Goal: Transaction & Acquisition: Subscribe to service/newsletter

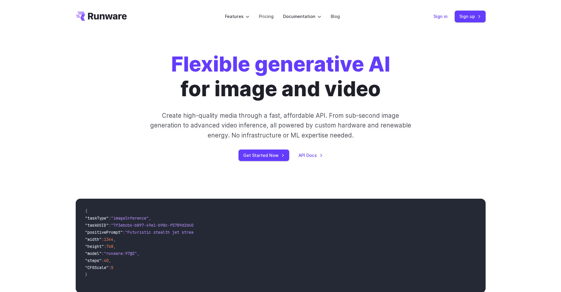
click at [443, 18] on link "Sign in" at bounding box center [441, 16] width 14 height 7
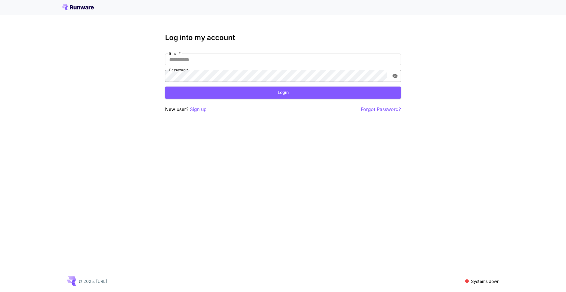
click at [202, 110] on p "Sign up" at bounding box center [198, 109] width 17 height 7
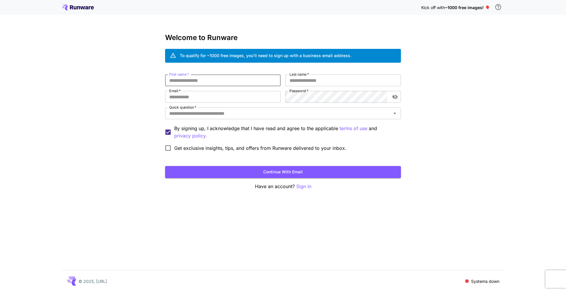
click at [225, 78] on input "First name   *" at bounding box center [223, 81] width 116 height 12
click at [189, 147] on span "Get exclusive insights, tips, and offers from Runware delivered to your inbox." at bounding box center [260, 148] width 172 height 7
